Goal: Transaction & Acquisition: Subscribe to service/newsletter

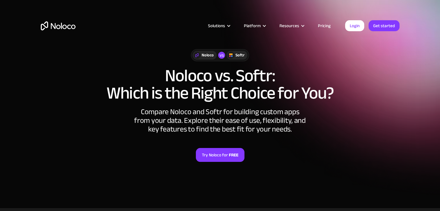
click at [329, 25] on link "Pricing" at bounding box center [324, 26] width 27 height 8
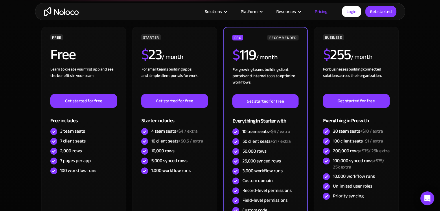
scroll to position [145, 0]
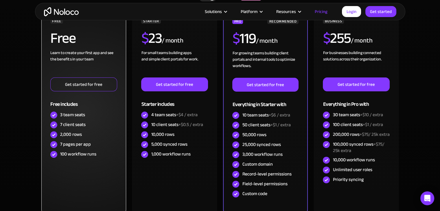
click at [96, 84] on link "Get started for free" at bounding box center [83, 85] width 67 height 14
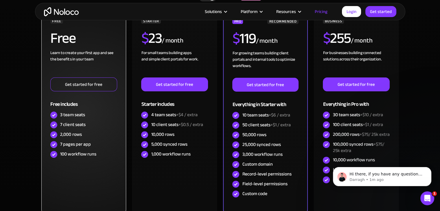
scroll to position [0, 0]
